Goal: Task Accomplishment & Management: Use online tool/utility

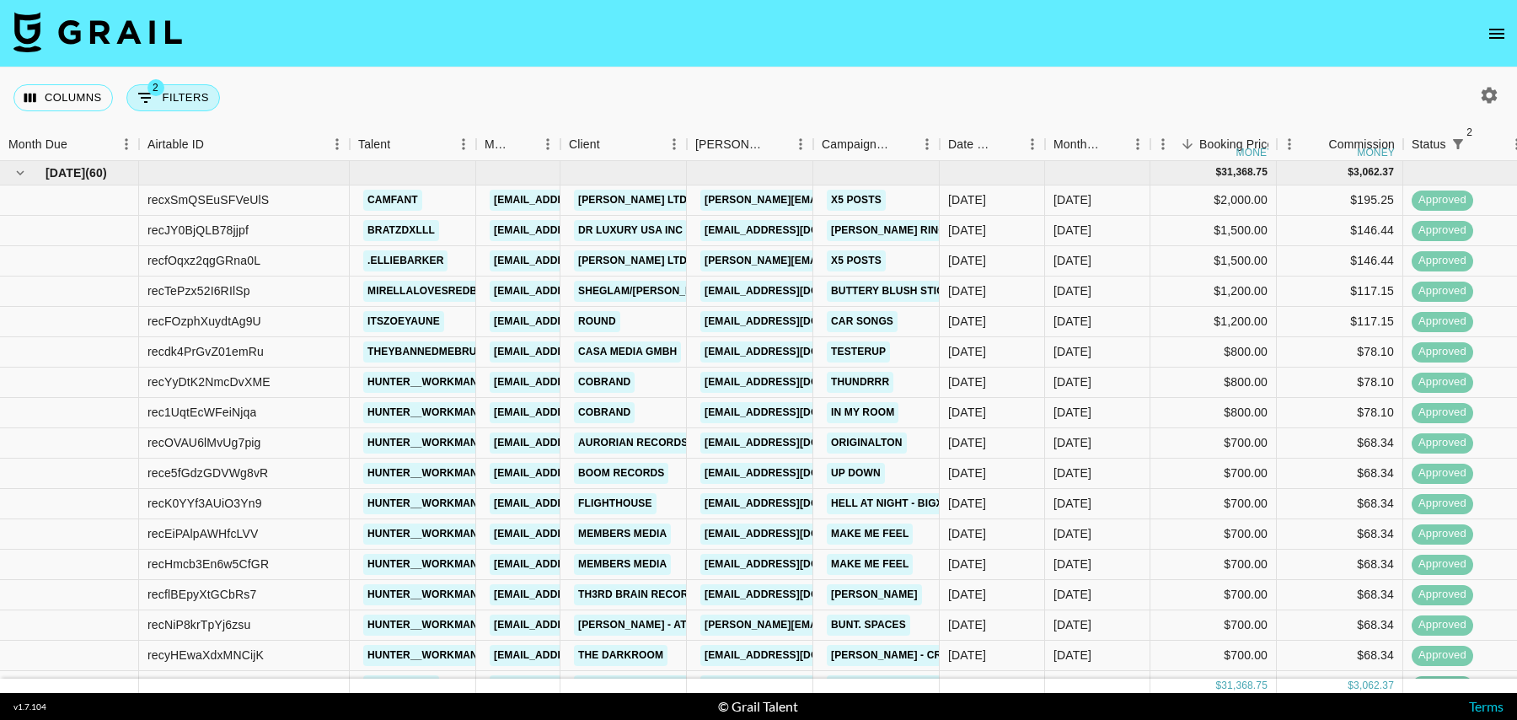
click at [191, 97] on button "2 Filters" at bounding box center [173, 97] width 94 height 27
select select "status"
select select "isNotAnyOf"
select select "status"
select select "isNotAnyOf"
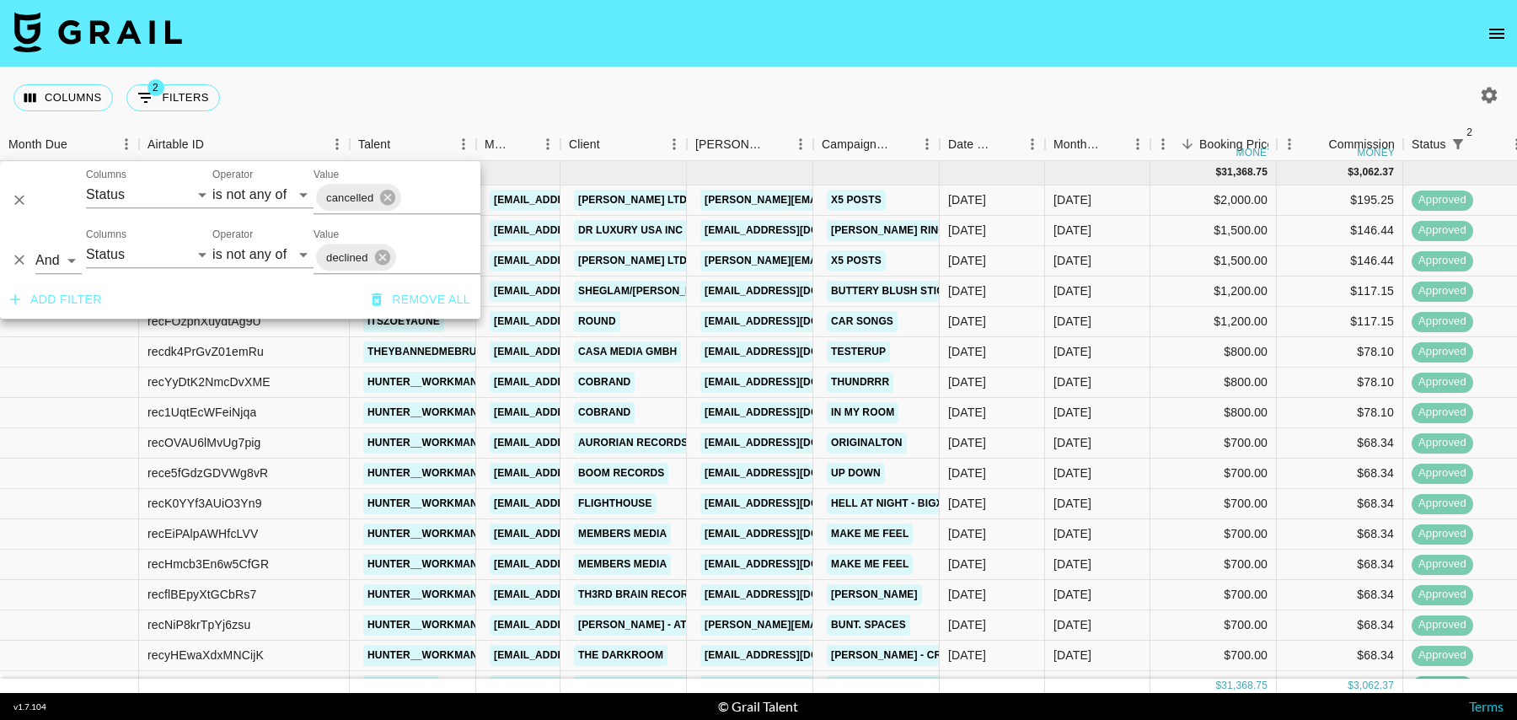
click at [62, 300] on button "Add filter" at bounding box center [55, 299] width 105 height 31
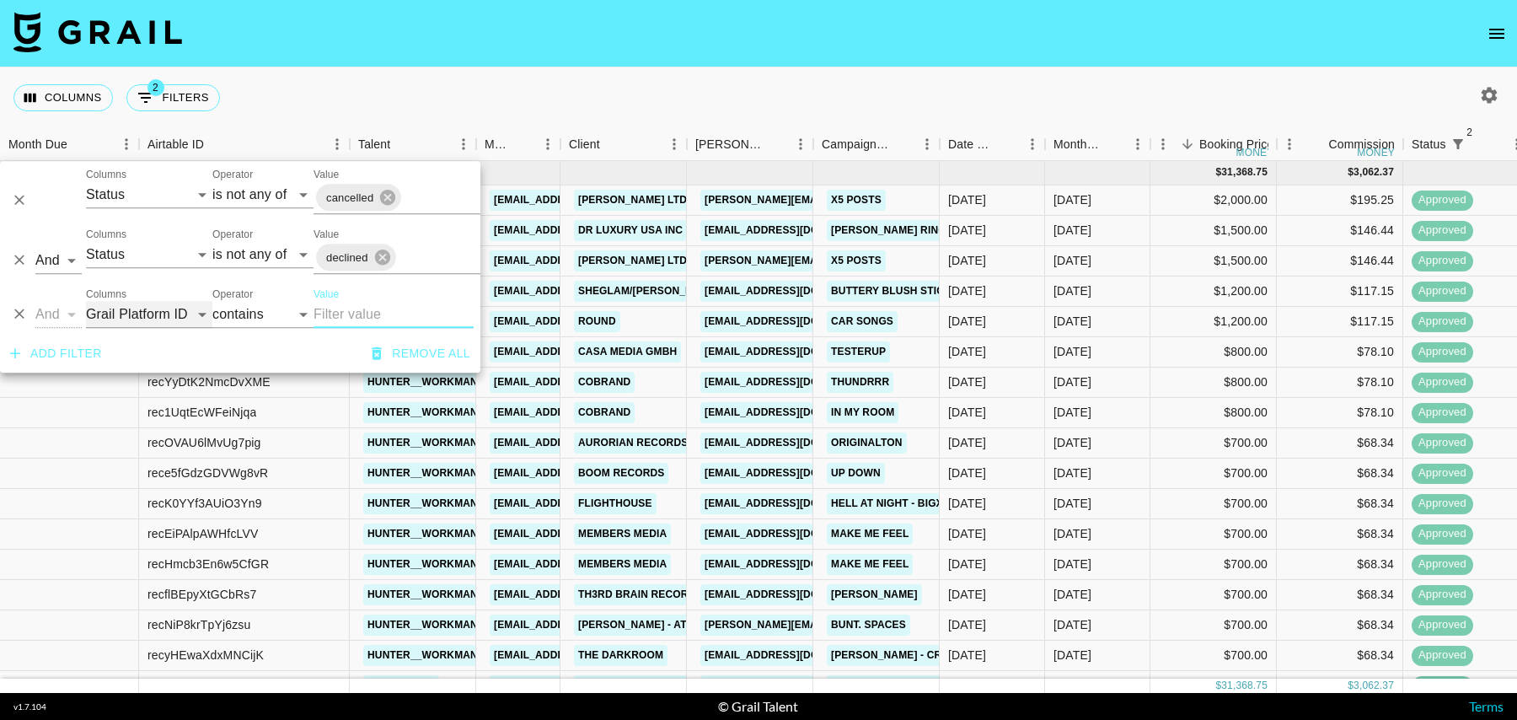
click at [109, 318] on select "Grail Platform ID Airtable ID Talent Manager Client [PERSON_NAME] Campaign (Typ…" at bounding box center [149, 314] width 126 height 27
select select "talentName"
click at [86, 301] on select "Grail Platform ID Airtable ID Talent Manager Client [PERSON_NAME] Campaign (Typ…" at bounding box center [149, 314] width 126 height 27
click at [366, 314] on input "Value" at bounding box center [394, 314] width 160 height 27
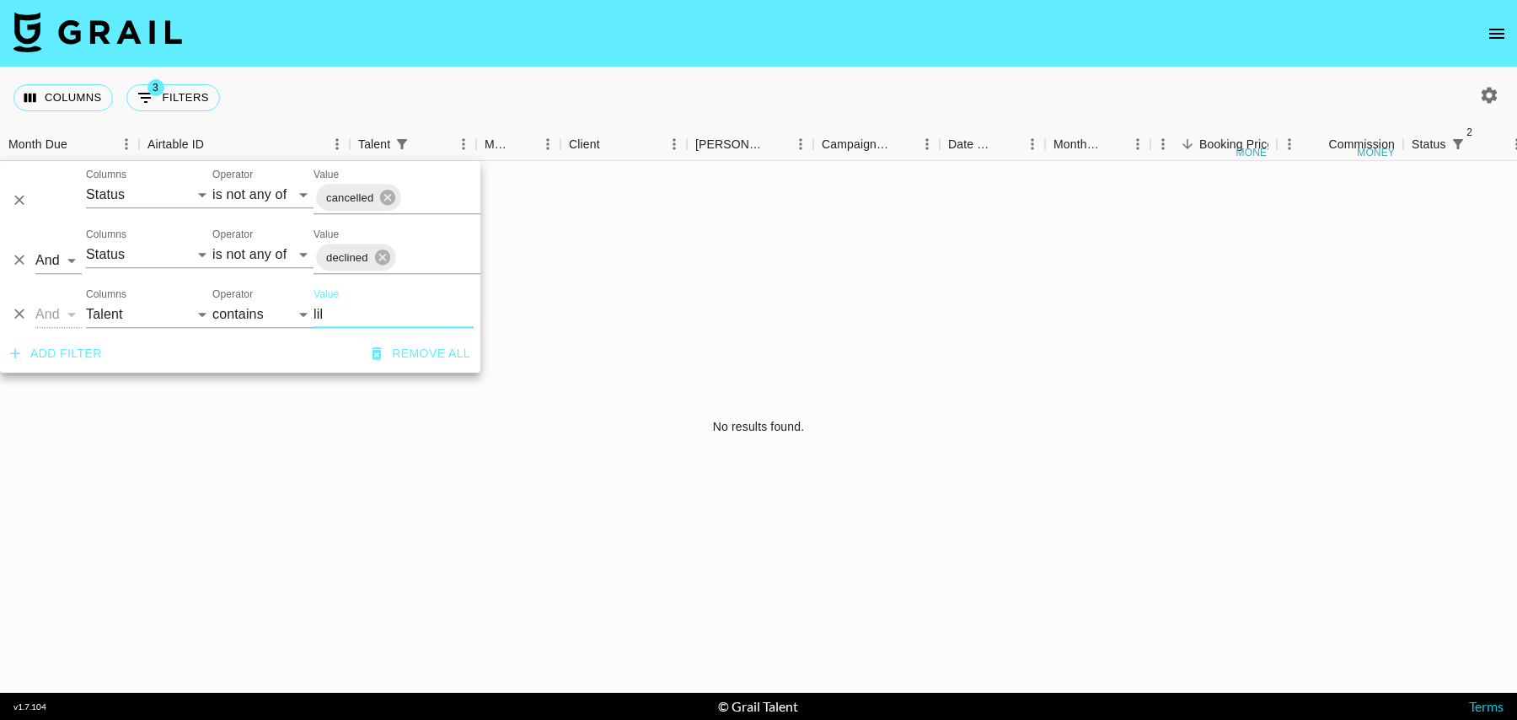
click at [367, 313] on input "lil" at bounding box center [394, 314] width 160 height 27
type input "lil"
click at [1479, 104] on icon "button" at bounding box center [1489, 95] width 20 height 20
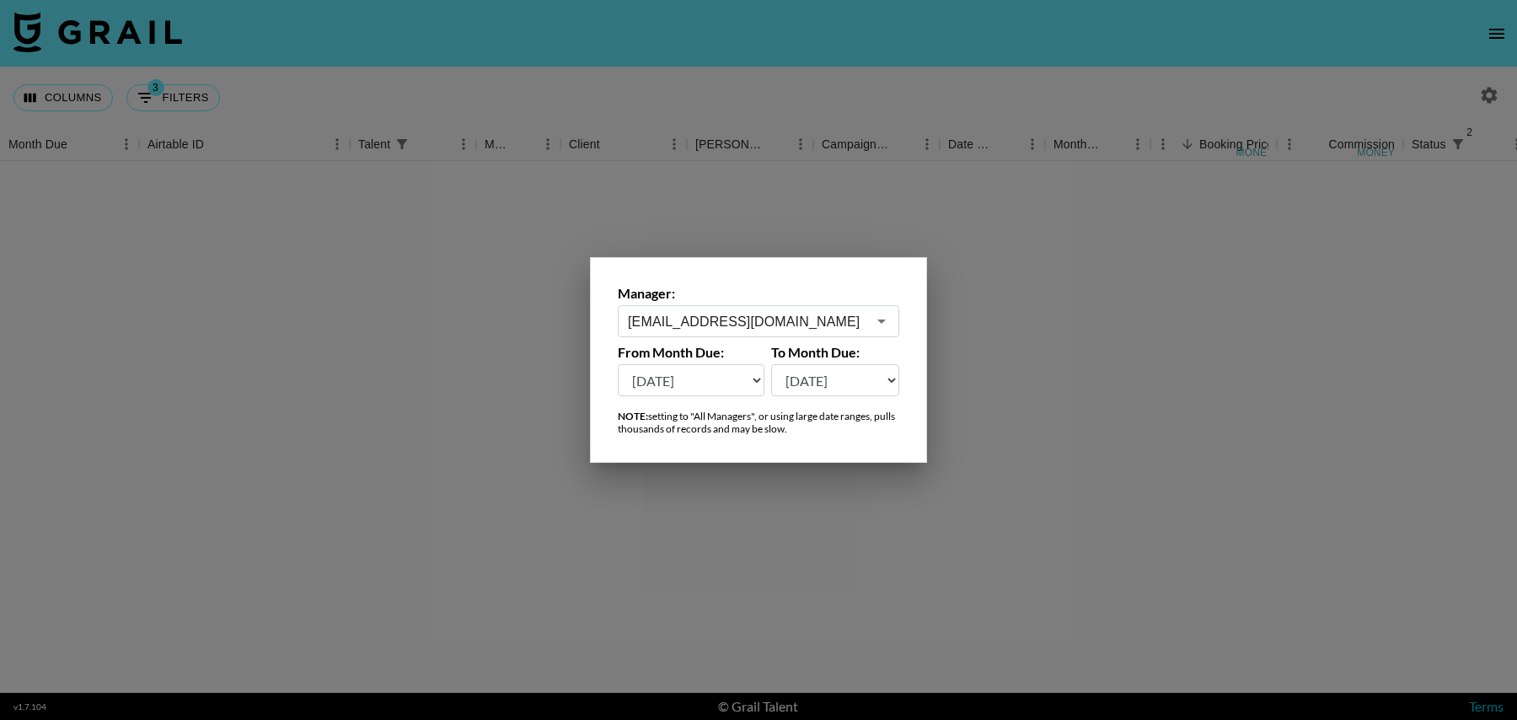
click at [711, 383] on select "[DATE] Aug '[DATE] Jun '[DATE] Apr '[DATE] Feb '[DATE] Dec '[DATE] Oct '[DATE] …" at bounding box center [691, 380] width 147 height 32
select select "[DATE]"
click at [618, 364] on select "[DATE] Aug '[DATE] Jun '[DATE] Apr '[DATE] Feb '[DATE] Dec '[DATE] Oct '[DATE] …" at bounding box center [691, 380] width 147 height 32
click at [726, 330] on div "[EMAIL_ADDRESS][DOMAIN_NAME] ​" at bounding box center [759, 321] width 282 height 32
click at [731, 310] on div "[EMAIL_ADDRESS][DOMAIN_NAME] ​" at bounding box center [759, 321] width 282 height 32
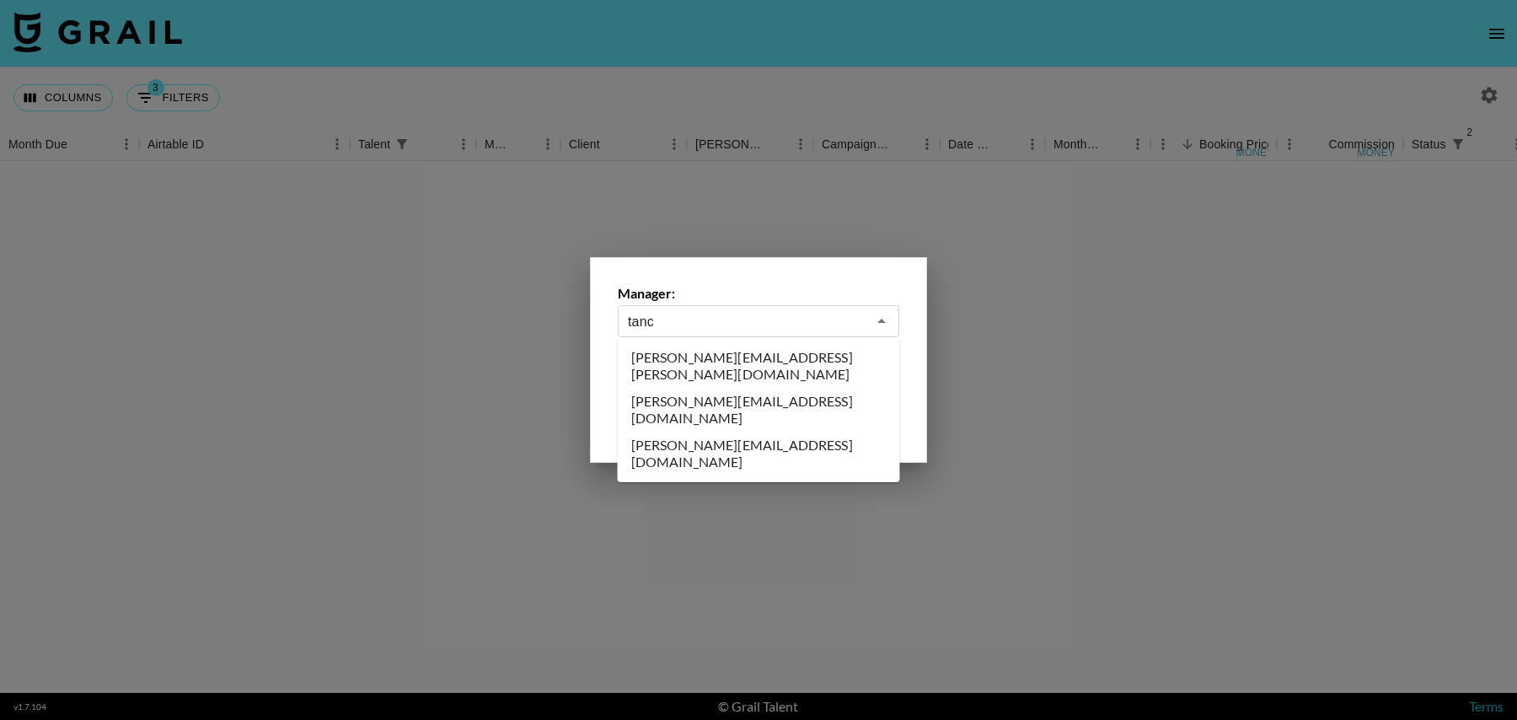
click at [709, 388] on li "[PERSON_NAME][EMAIL_ADDRESS][DOMAIN_NAME]" at bounding box center [759, 410] width 282 height 44
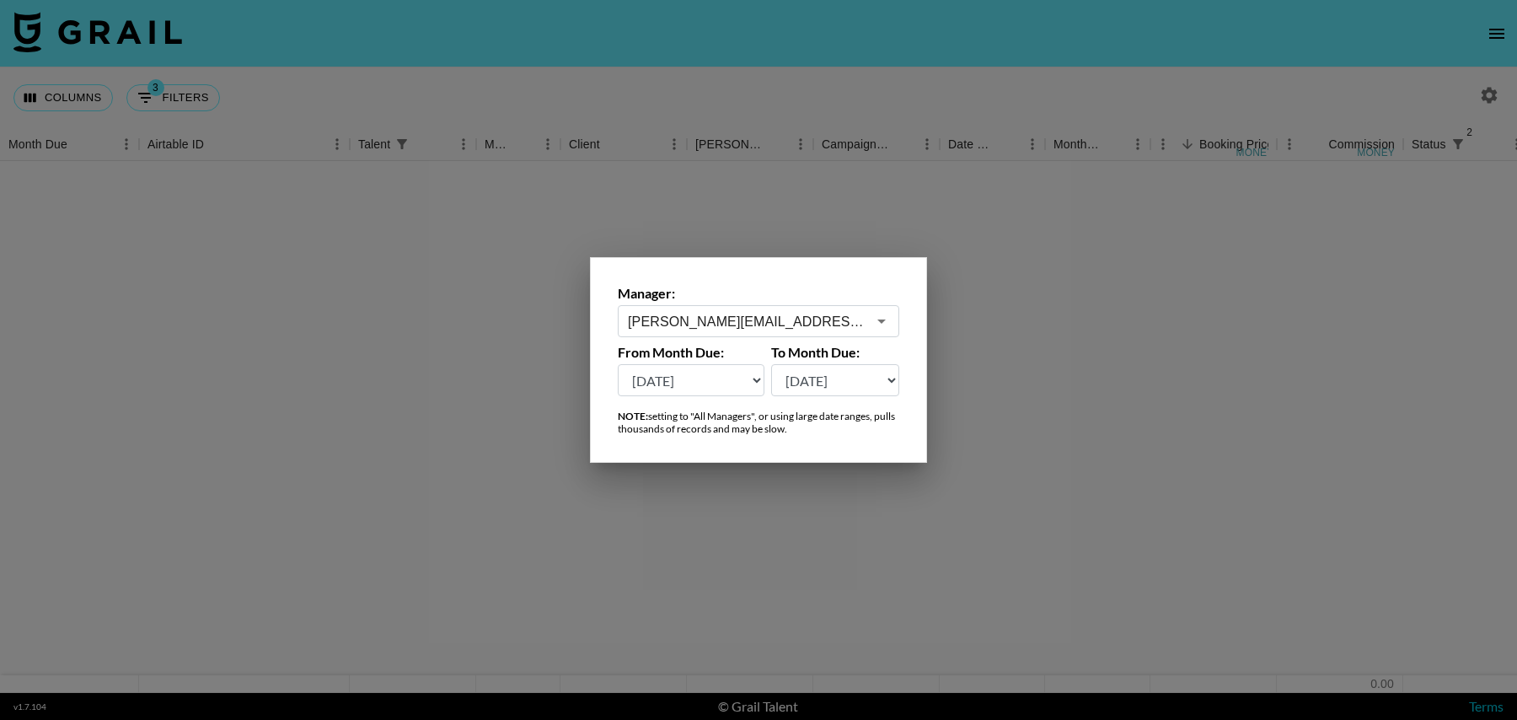
type input "[PERSON_NAME][EMAIL_ADDRESS][DOMAIN_NAME]"
click at [719, 378] on select "[DATE] Aug '[DATE] Jun '[DATE] Apr '[DATE] Feb '[DATE] Dec '[DATE] Oct '[DATE] …" at bounding box center [691, 380] width 147 height 32
click at [1058, 248] on div at bounding box center [758, 360] width 1517 height 720
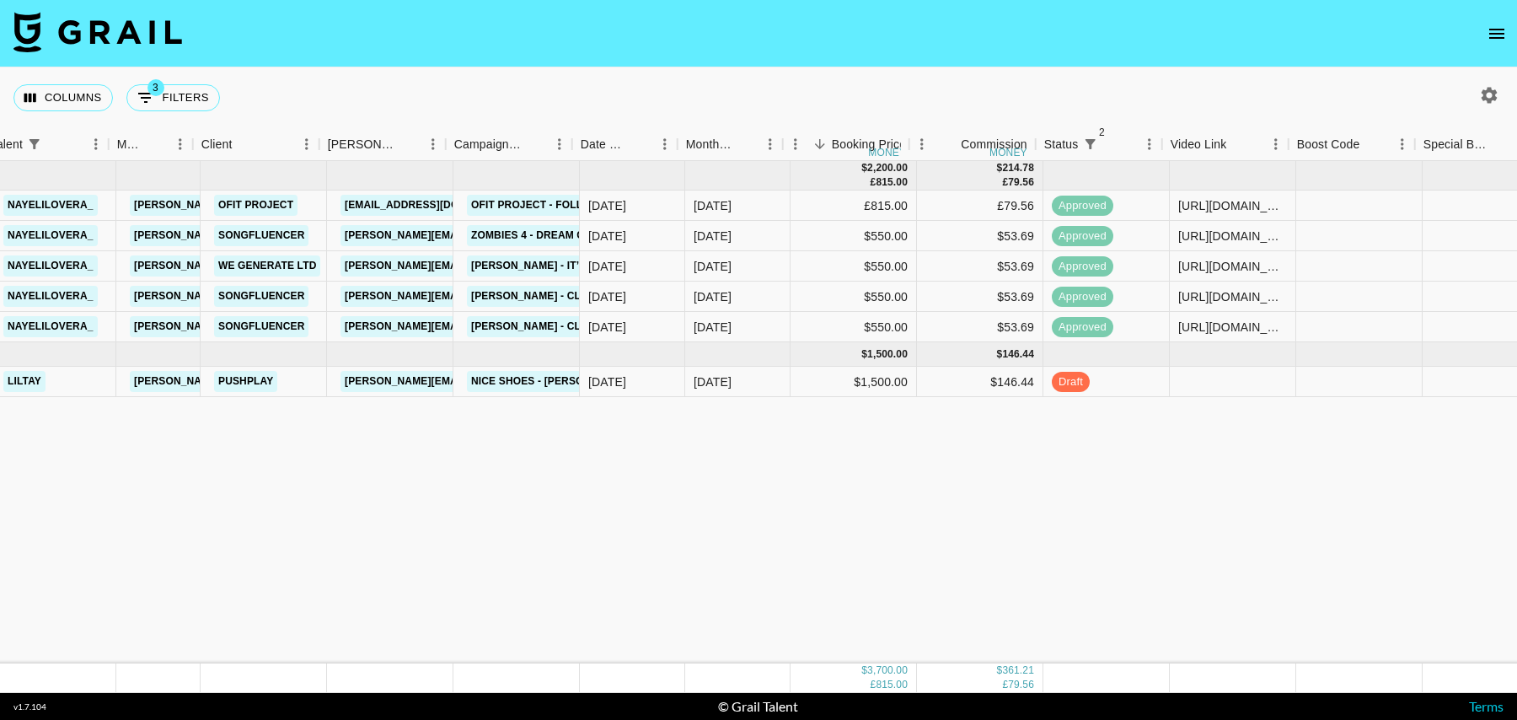
scroll to position [0, 368]
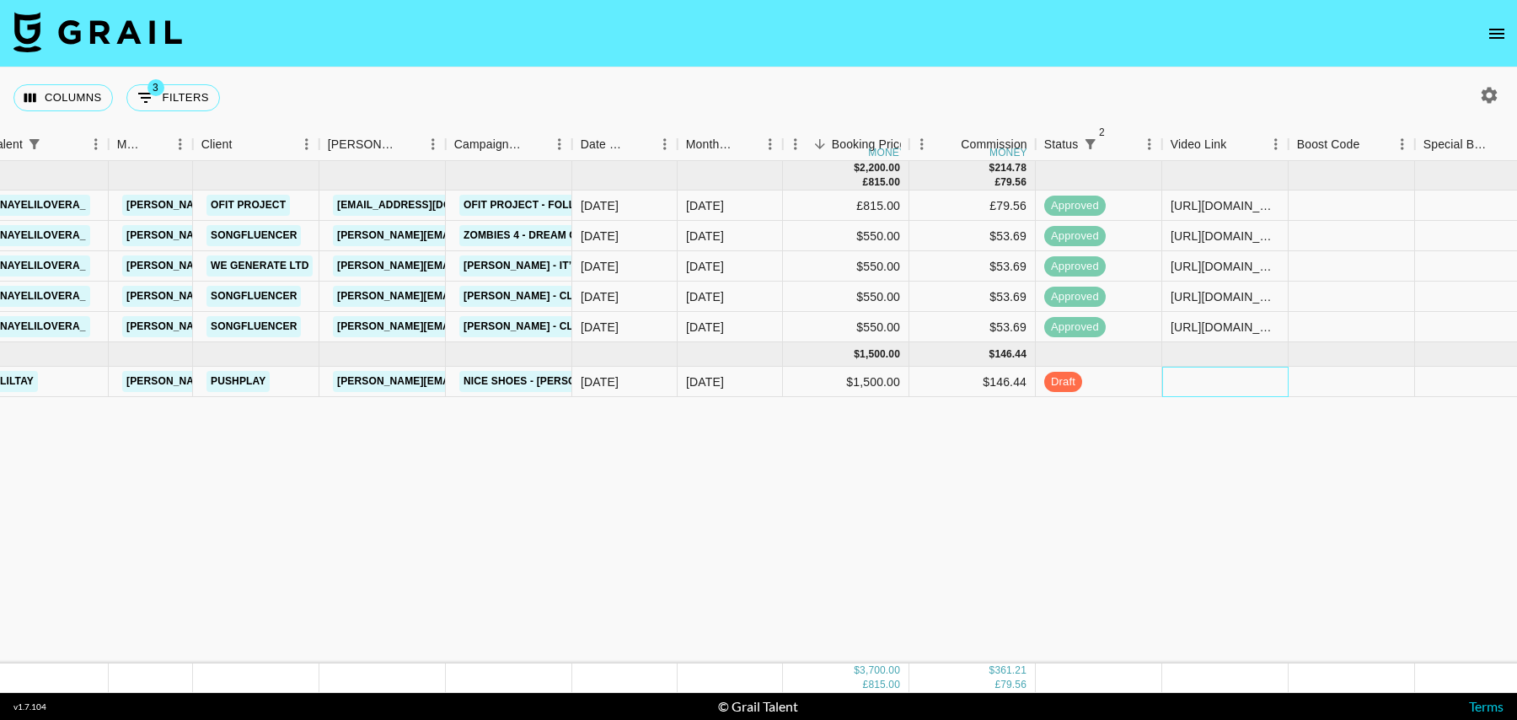
click at [1215, 388] on div at bounding box center [1225, 382] width 126 height 30
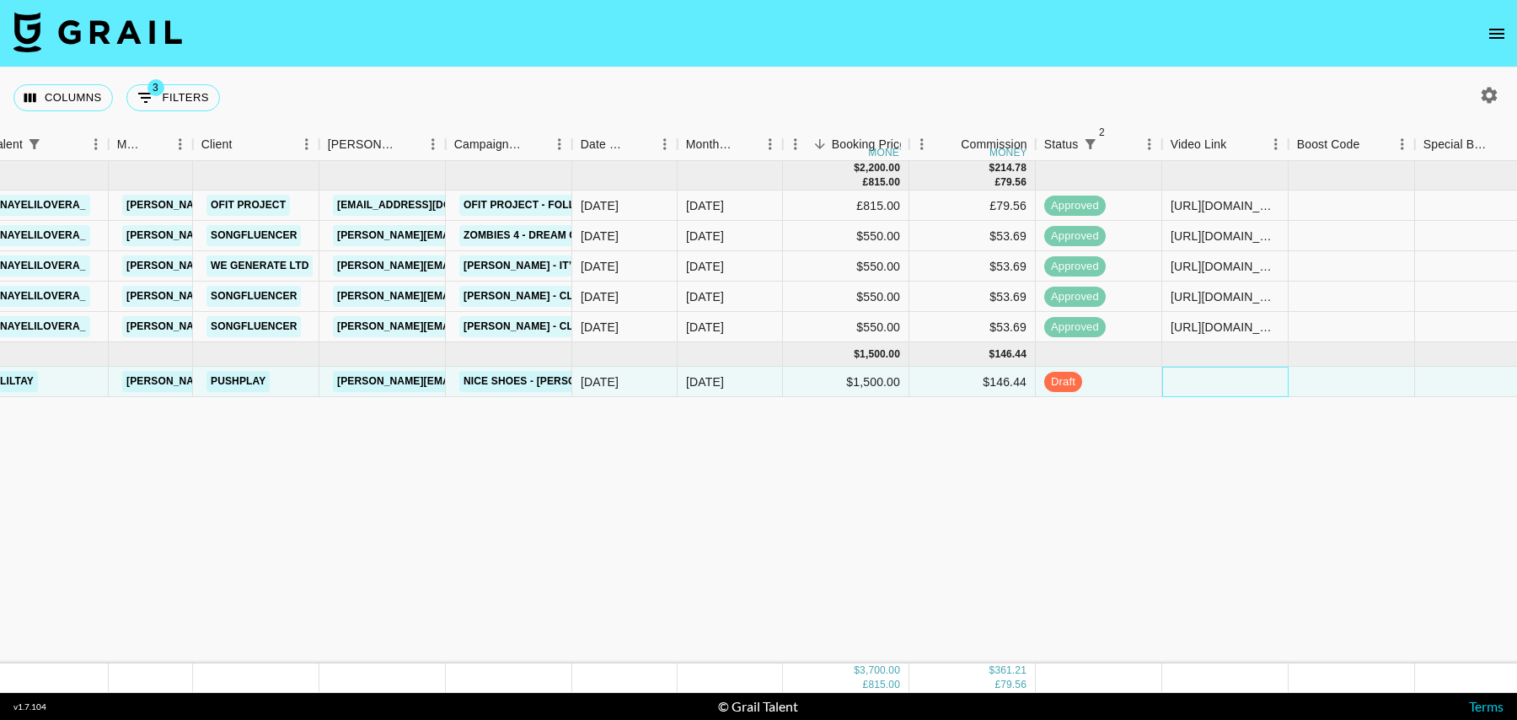
click at [1215, 388] on div at bounding box center [1225, 382] width 126 height 30
type input "[URL][DOMAIN_NAME]"
click at [1331, 386] on div at bounding box center [1352, 382] width 126 height 30
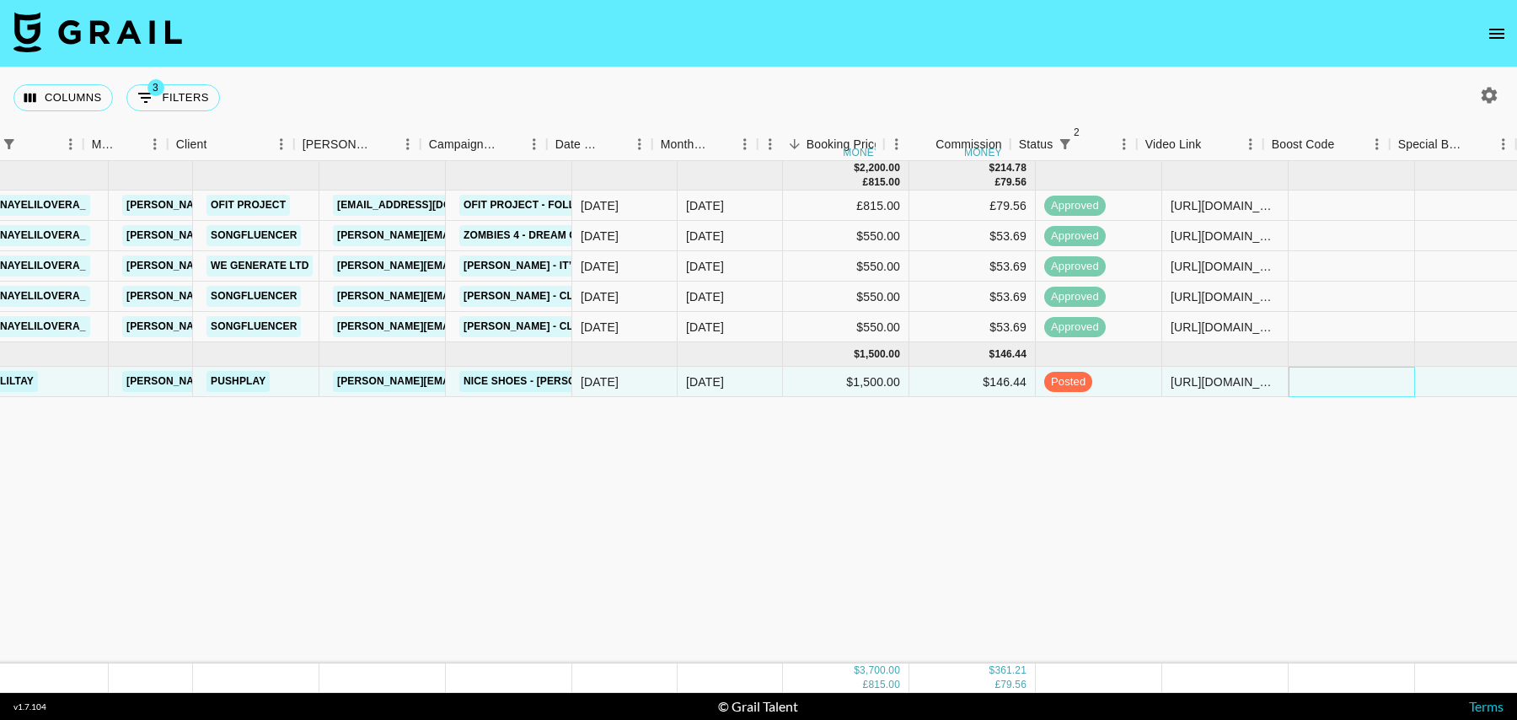
scroll to position [0, 1218]
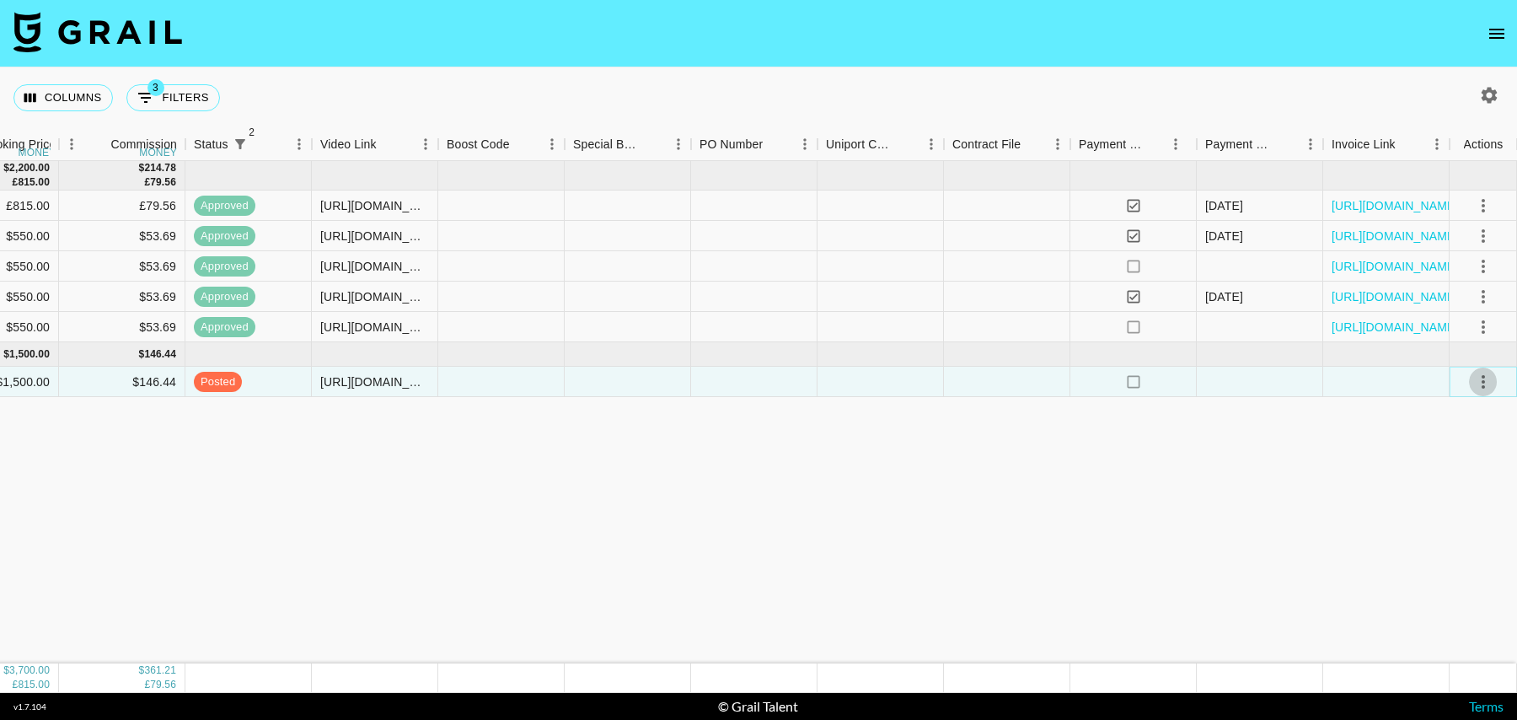
click at [1488, 378] on icon "select merge strategy" at bounding box center [1484, 382] width 20 height 20
click at [1455, 550] on li "Approve" at bounding box center [1463, 538] width 110 height 30
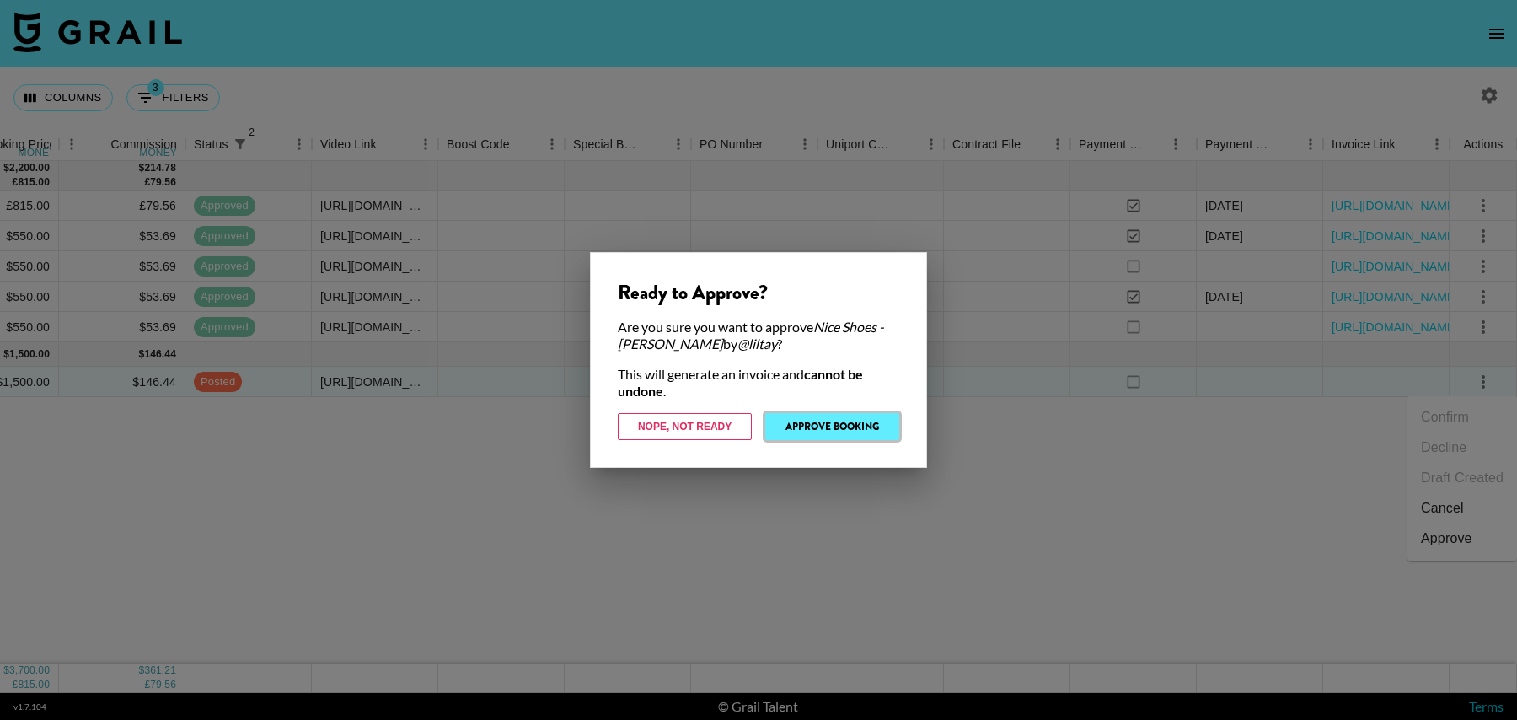
click at [792, 438] on button "Approve Booking" at bounding box center [832, 426] width 134 height 27
